Goal: Find specific page/section: Locate a particular part of the current website

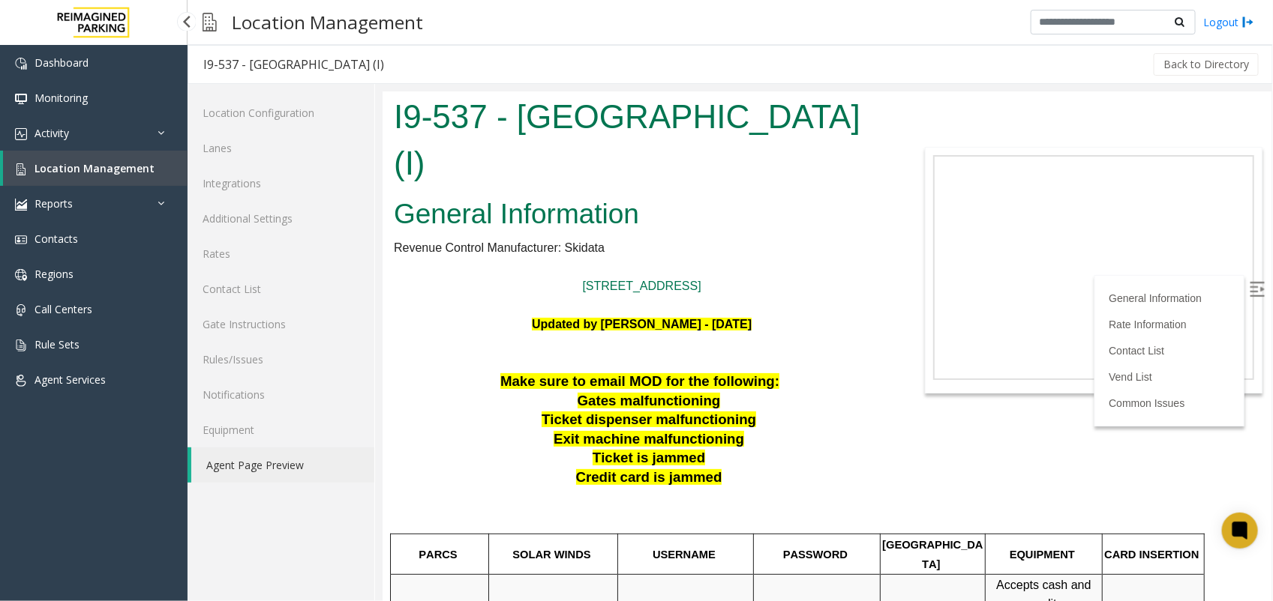
click at [136, 166] on span "Location Management" at bounding box center [94, 168] width 120 height 14
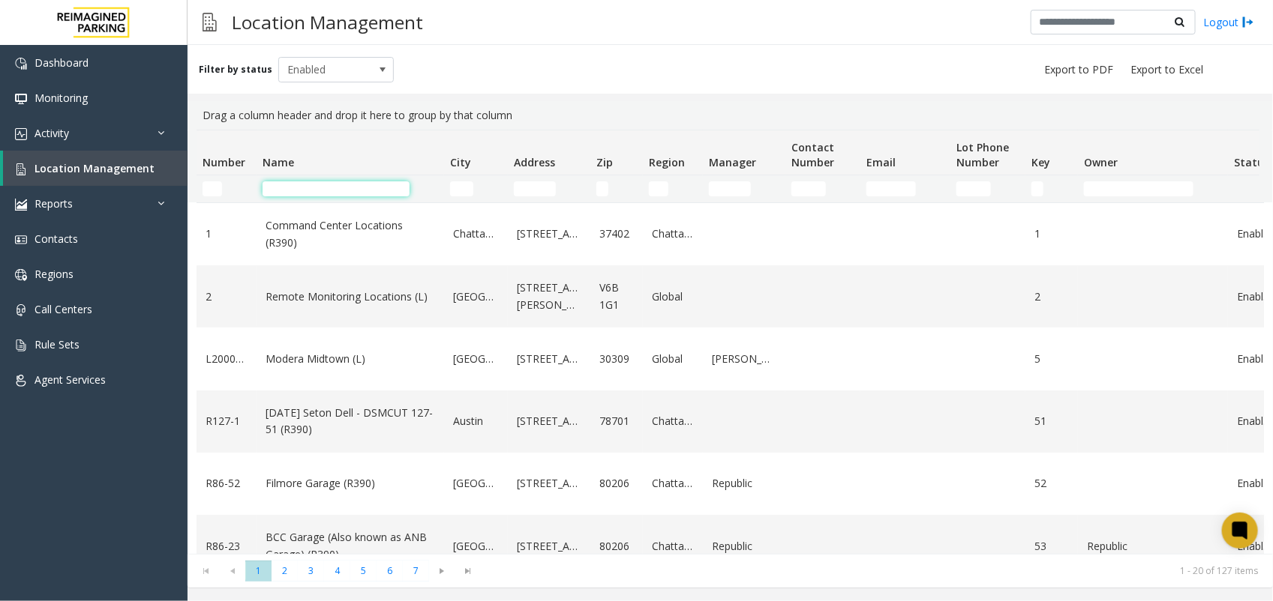
click at [297, 181] on input "Name Filter" at bounding box center [335, 188] width 147 height 15
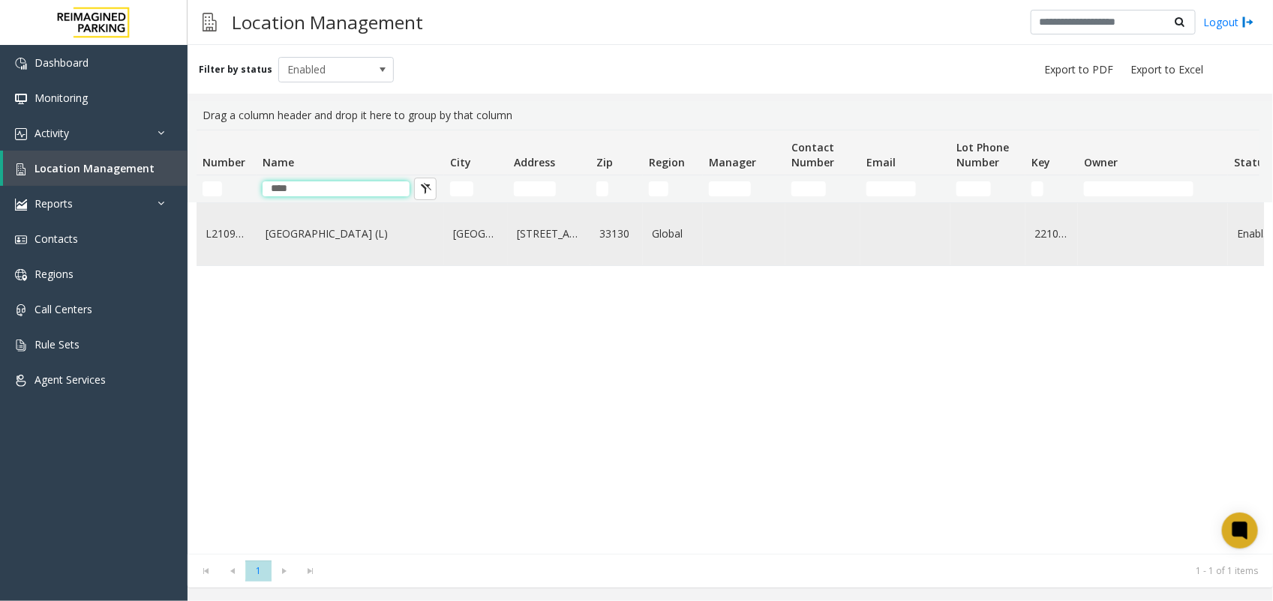
type input "****"
click at [293, 234] on link "[GEOGRAPHIC_DATA] (L)" at bounding box center [349, 234] width 169 height 16
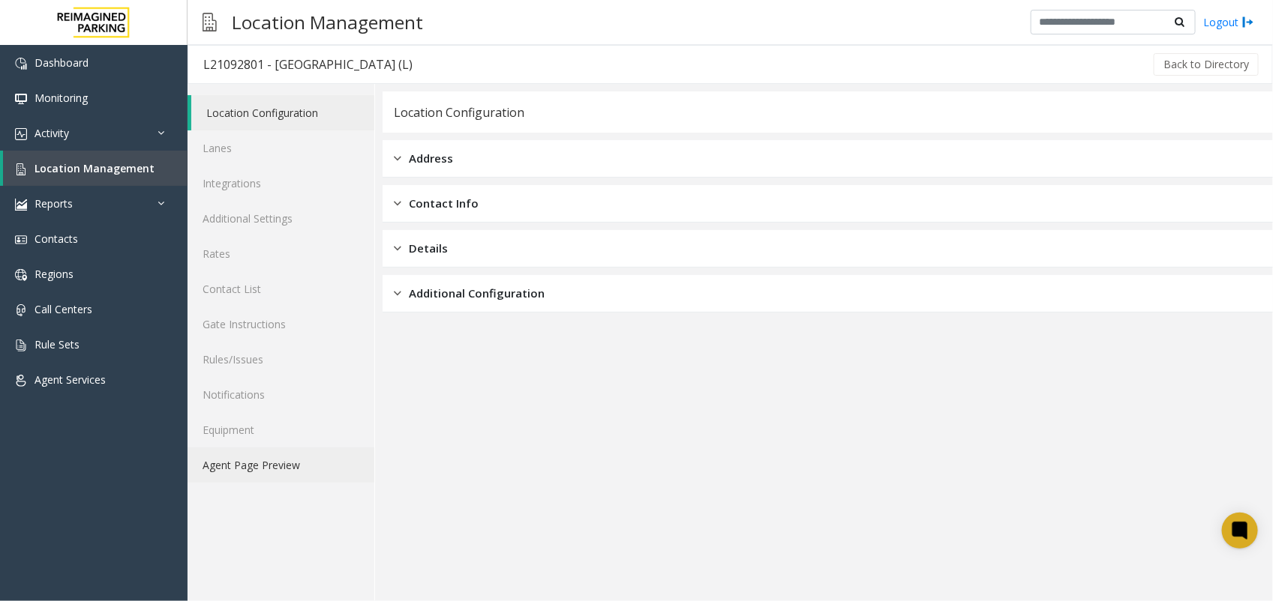
click at [274, 463] on link "Agent Page Preview" at bounding box center [280, 465] width 187 height 35
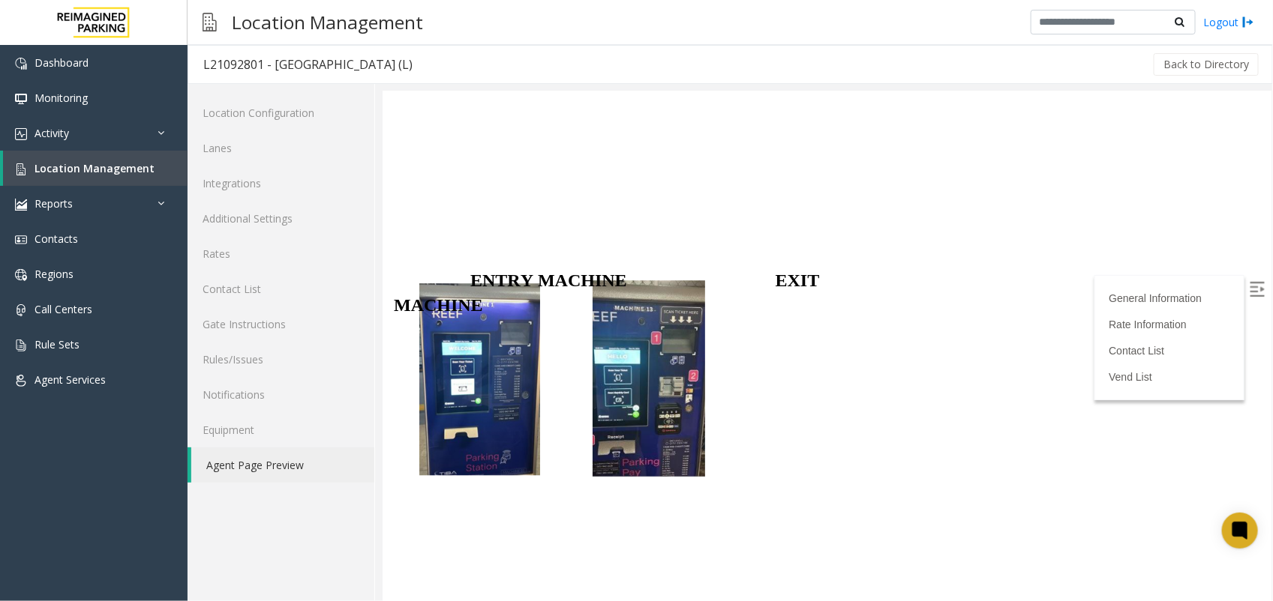
scroll to position [1875, 0]
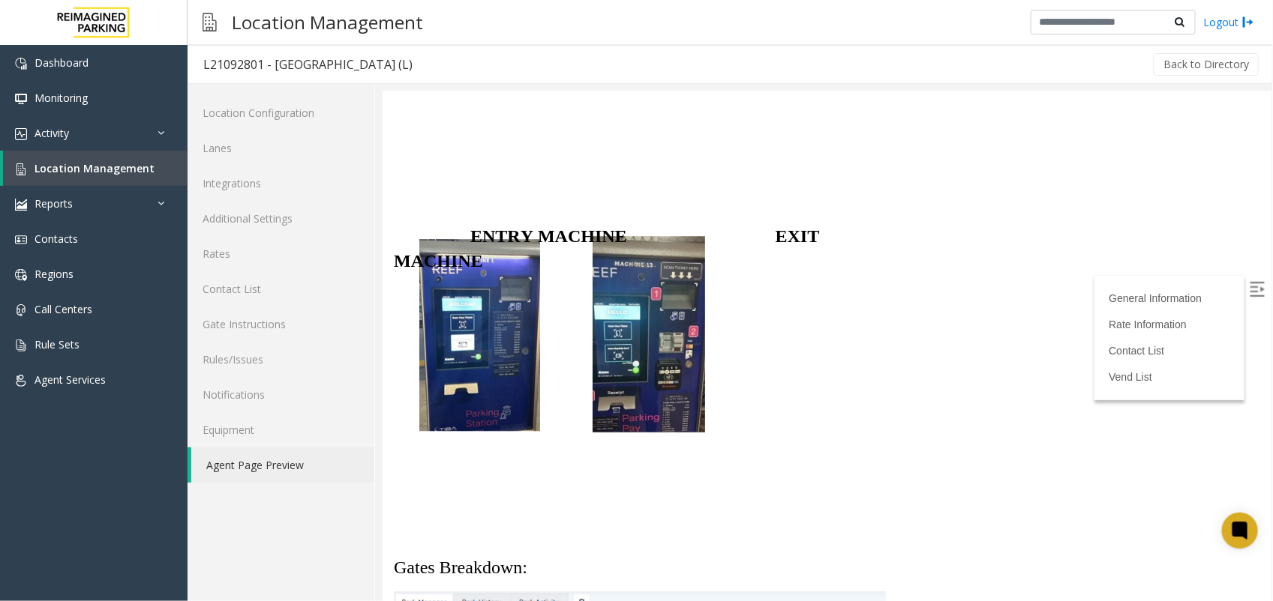
click at [489, 374] on p at bounding box center [641, 362] width 496 height 24
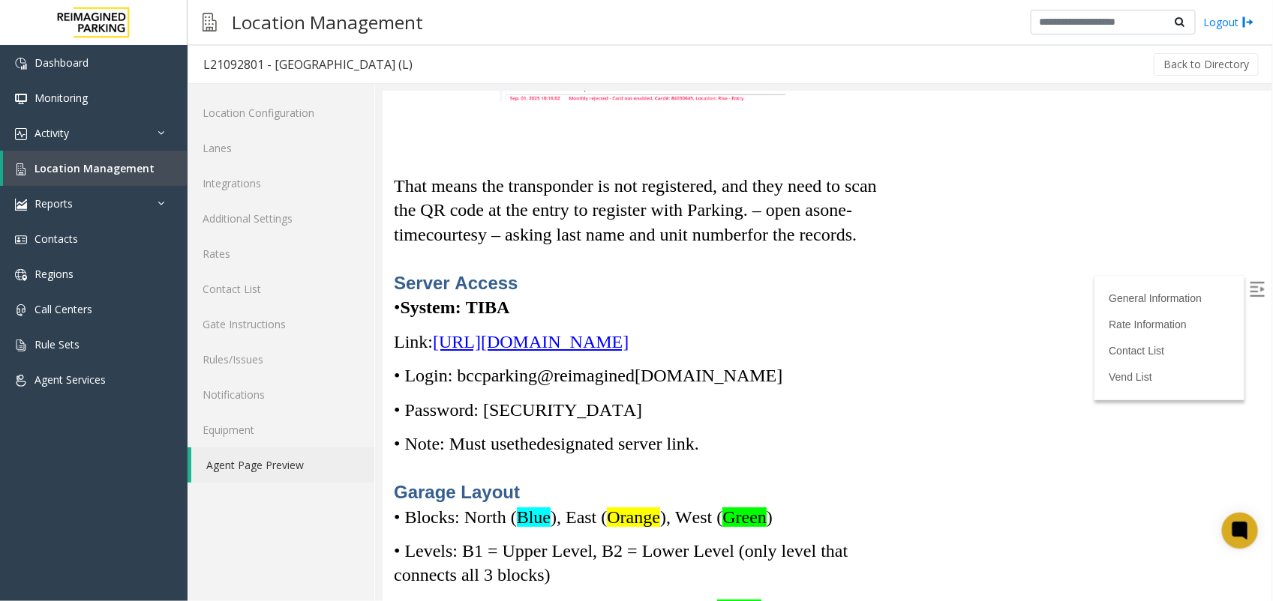
scroll to position [4891, 0]
click at [598, 352] on span "[URL][DOMAIN_NAME]" at bounding box center [530, 341] width 196 height 19
click at [487, 340] on span "[URL][DOMAIN_NAME]" at bounding box center [530, 341] width 196 height 19
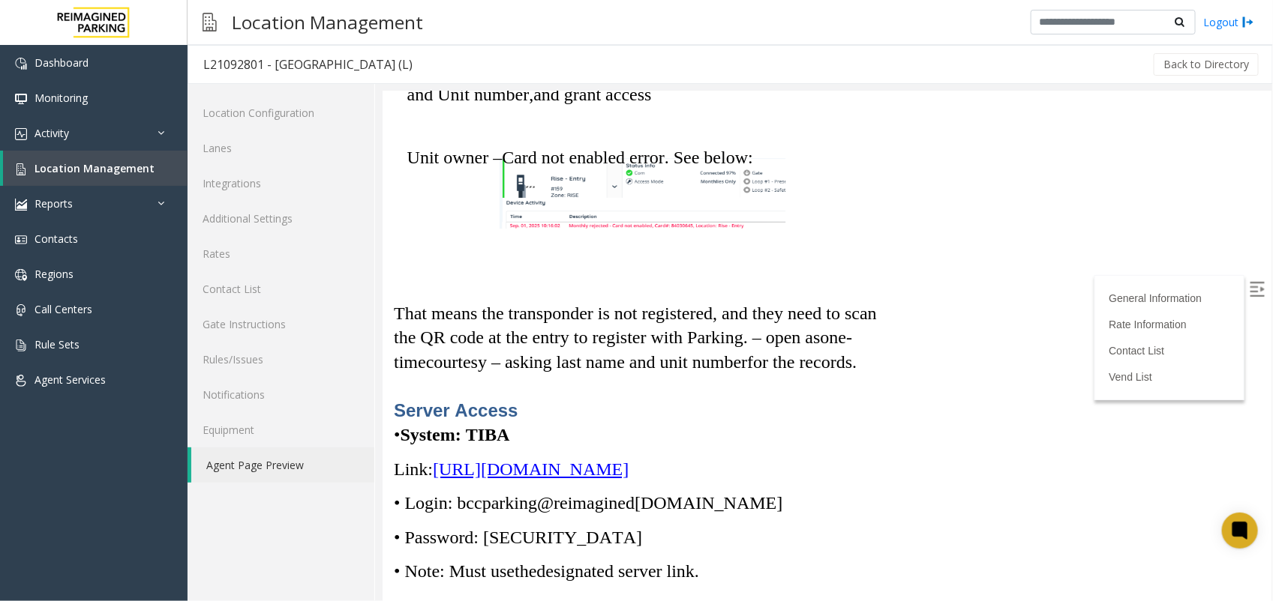
scroll to position [4797, 0]
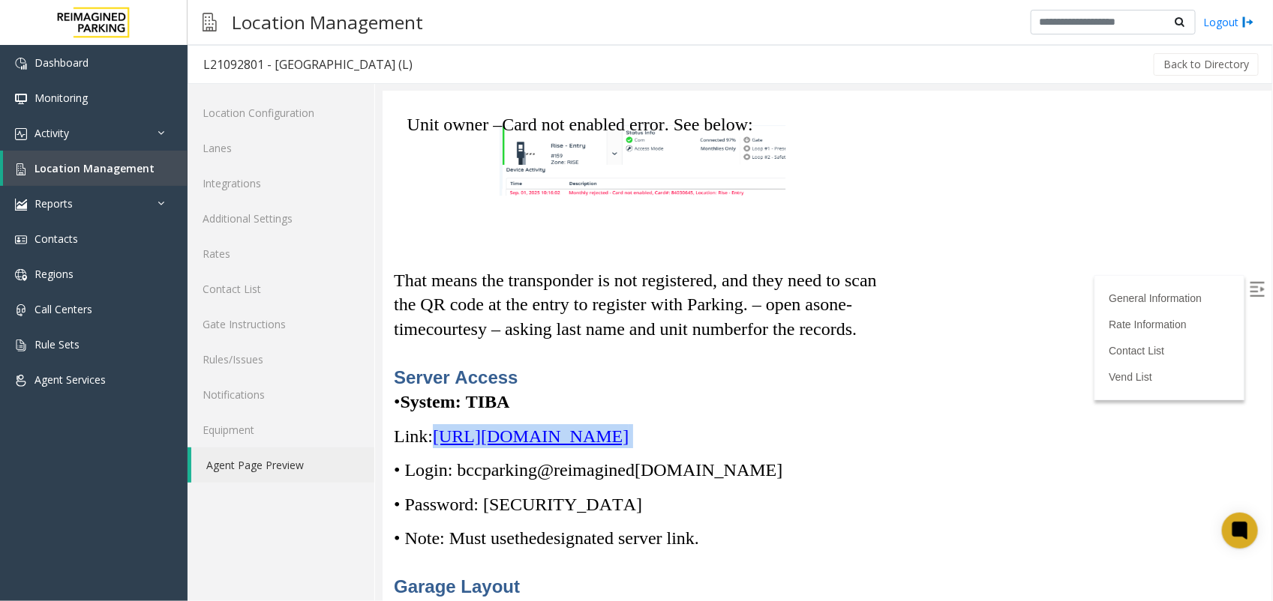
copy p "[URL][DOMAIN_NAME]"
drag, startPoint x: 434, startPoint y: 428, endPoint x: 840, endPoint y: 458, distance: 406.8
click at [840, 448] on p "Link: [URL][DOMAIN_NAME]" at bounding box center [641, 436] width 496 height 24
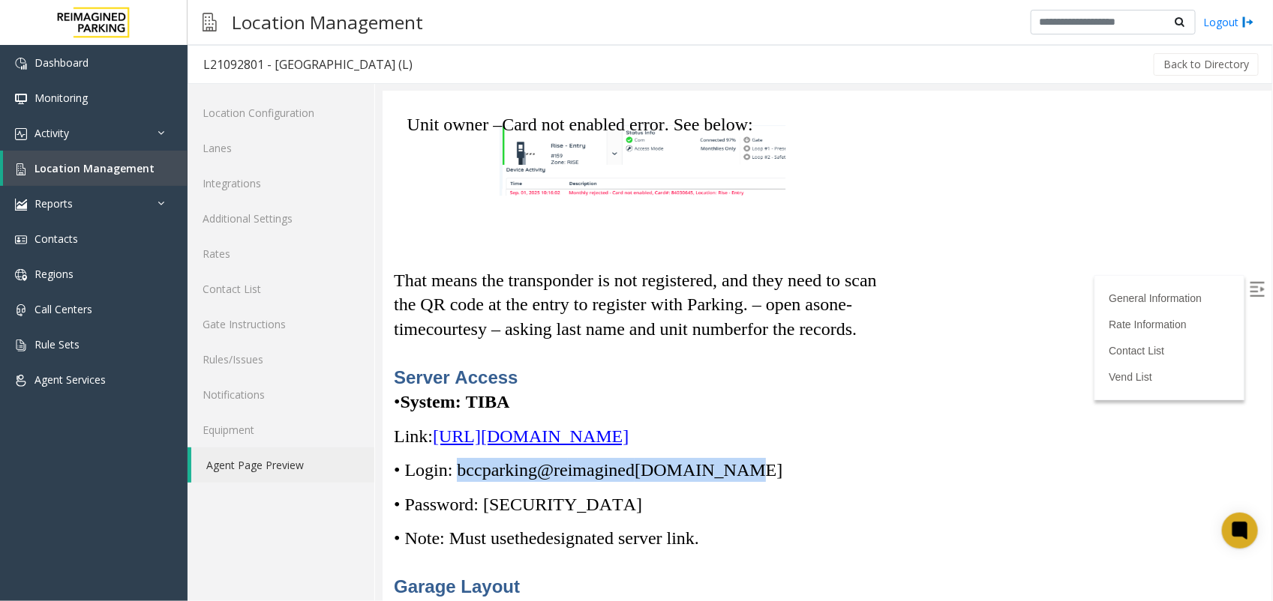
copy span "bccparking@re imagined [DOMAIN_NAME]"
drag, startPoint x: 457, startPoint y: 493, endPoint x: 736, endPoint y: 487, distance: 279.1
click at [736, 481] on p "• Login: bccparking@re imagined [DOMAIN_NAME]" at bounding box center [641, 469] width 496 height 24
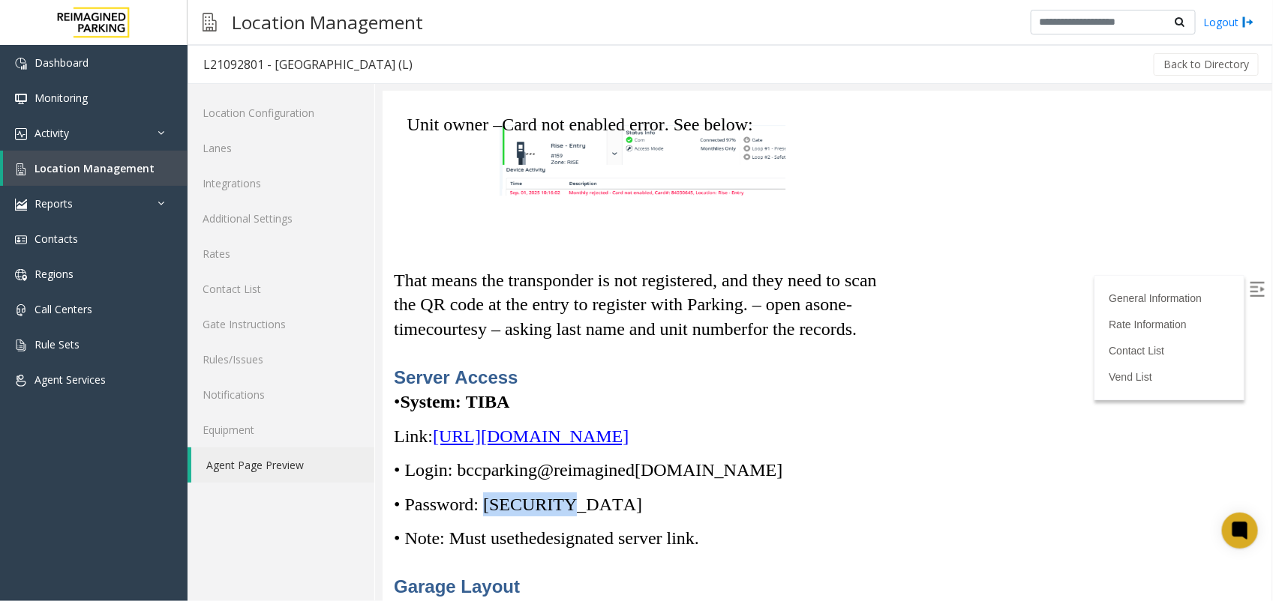
copy span "Parking1!"
drag, startPoint x: 489, startPoint y: 522, endPoint x: 559, endPoint y: 530, distance: 71.0
click at [559, 514] on span "• Password: [SECURITY_DATA]" at bounding box center [517, 503] width 248 height 19
click at [91, 169] on span "Location Management" at bounding box center [94, 168] width 120 height 14
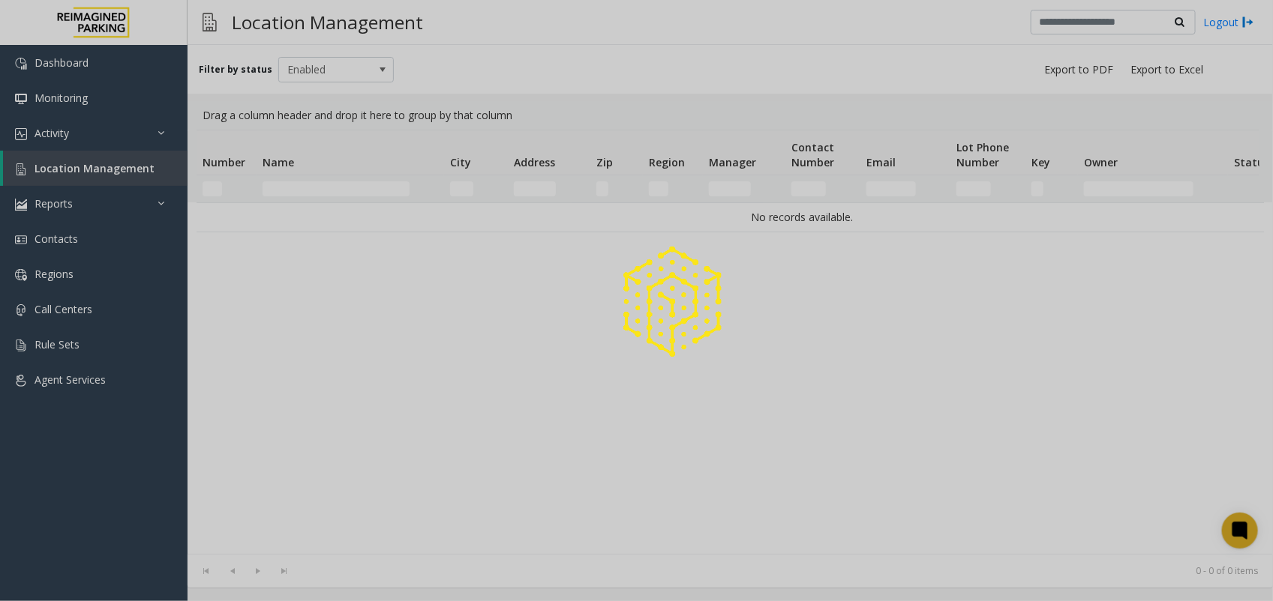
click at [286, 181] on div at bounding box center [636, 300] width 1273 height 601
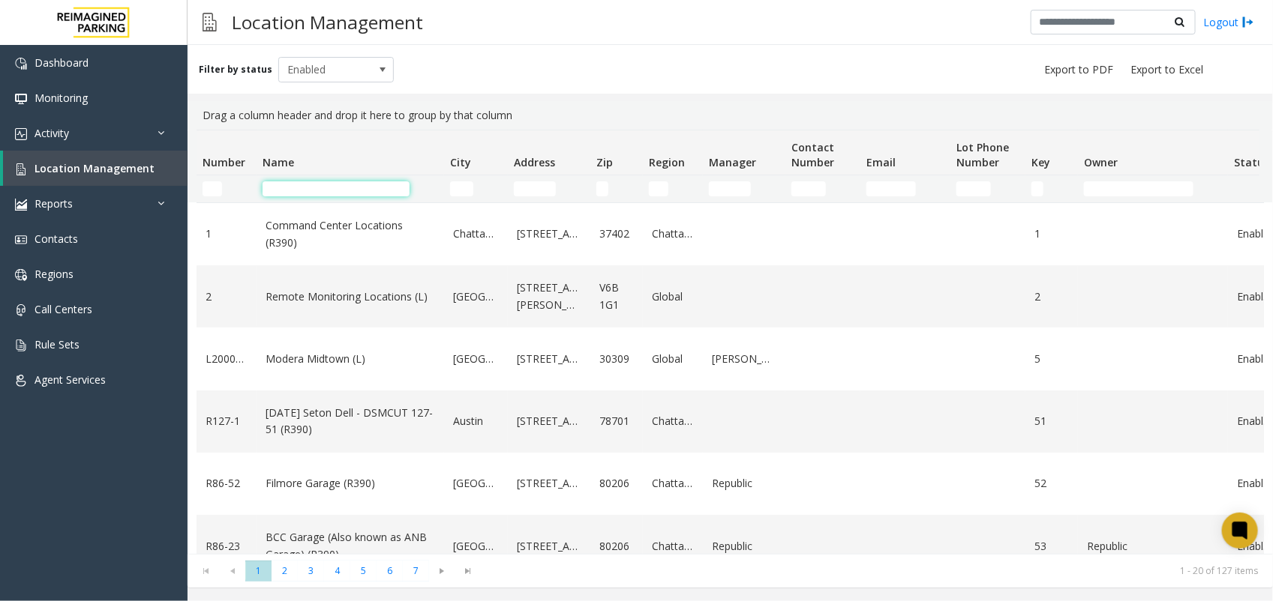
click at [286, 181] on input "Name Filter" at bounding box center [335, 188] width 147 height 15
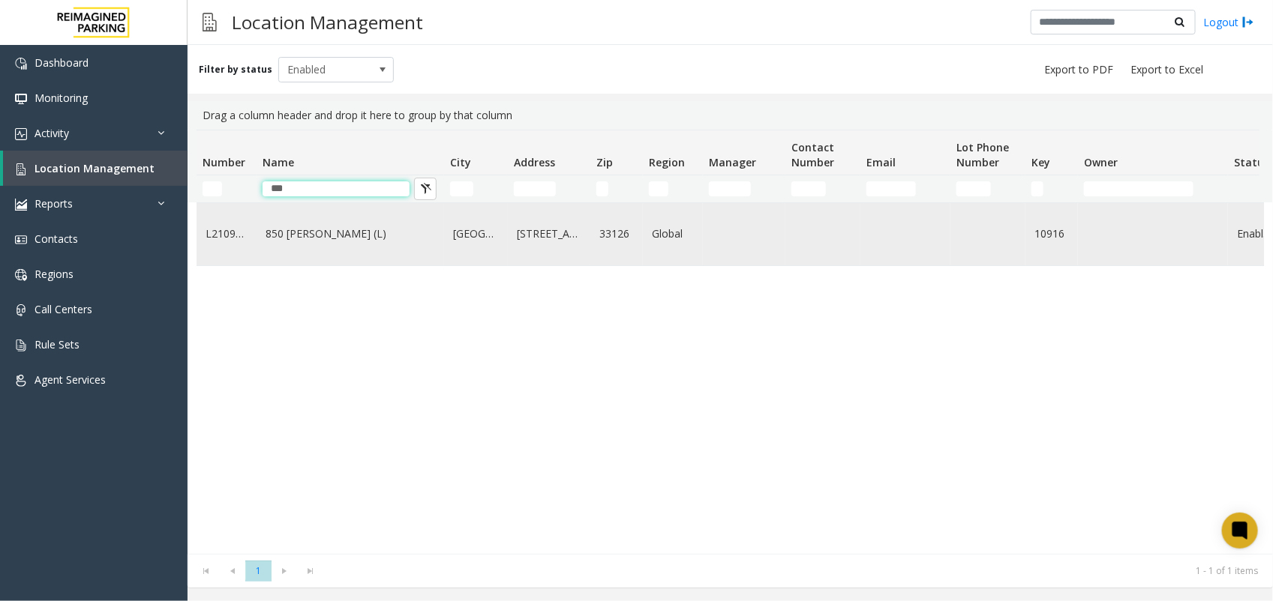
type input "***"
click at [301, 238] on link "850 [PERSON_NAME] (L)" at bounding box center [349, 234] width 169 height 16
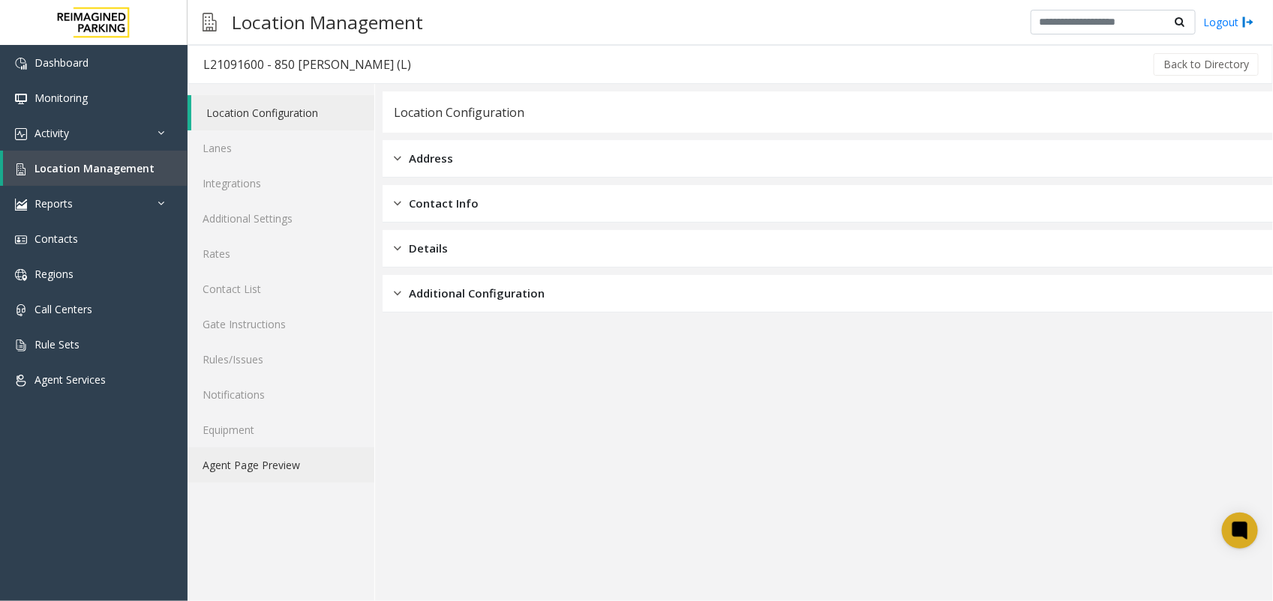
click at [267, 459] on link "Agent Page Preview" at bounding box center [280, 465] width 187 height 35
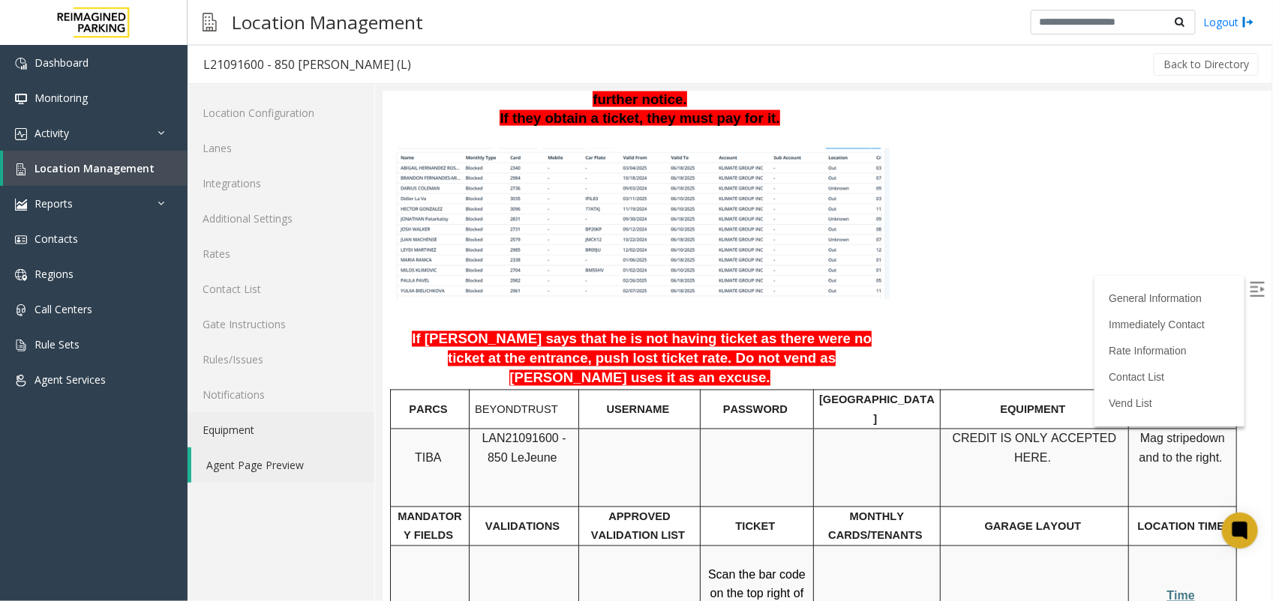
scroll to position [1031, 0]
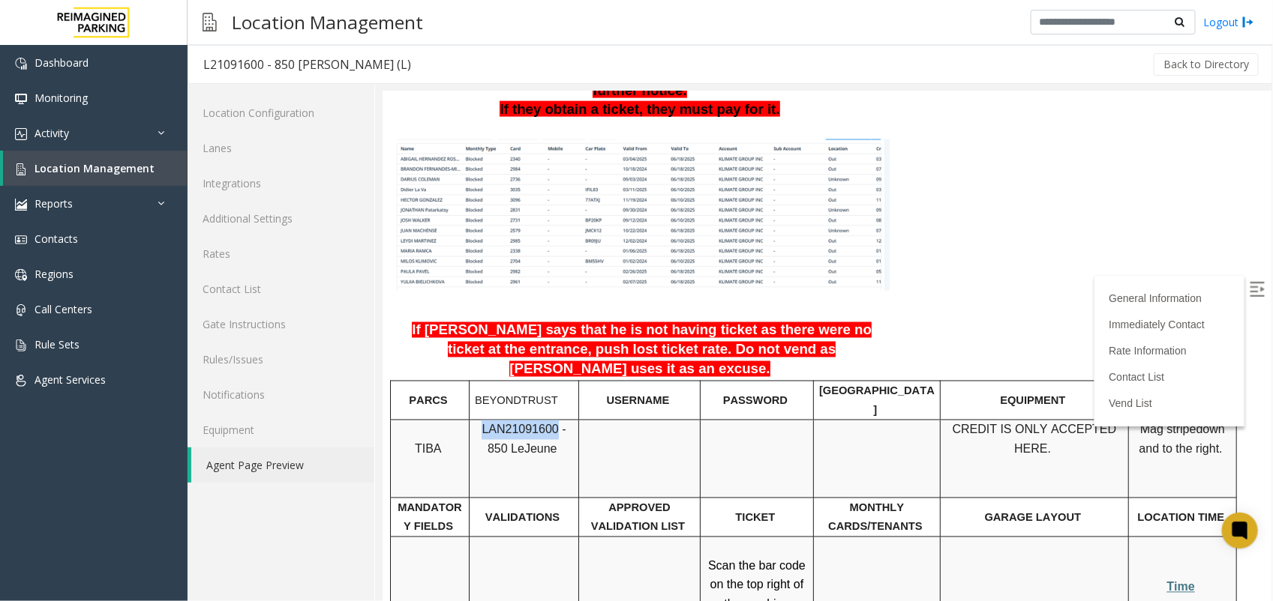
copy span "LAN21091600"
drag, startPoint x: 474, startPoint y: 295, endPoint x: 543, endPoint y: 293, distance: 69.0
click at [543, 423] on span "LAN21091600 - 850 Le" at bounding box center [523, 439] width 84 height 32
